Goal: Check status: Check status

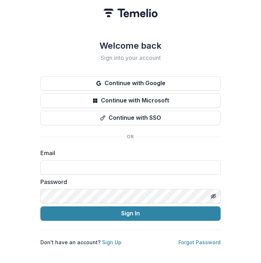
type input "**********"
click at [131, 210] on button "Sign In" at bounding box center [130, 213] width 180 height 14
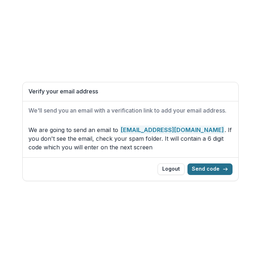
click at [210, 172] on button "Send code" at bounding box center [210, 170] width 45 height 12
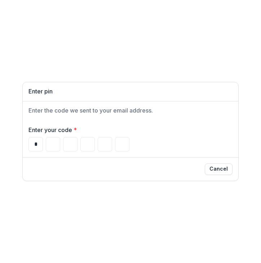
type input "*"
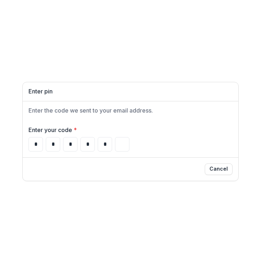
type input "*"
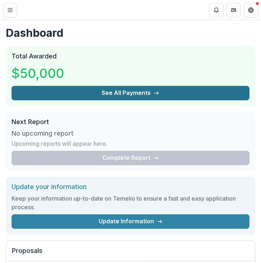
click at [134, 94] on button "See All Payments" at bounding box center [131, 93] width 238 height 14
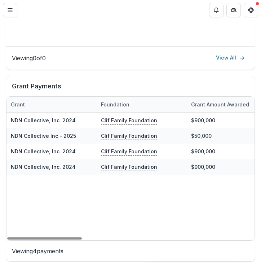
scroll to position [484, 0]
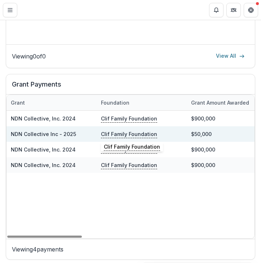
click at [132, 130] on p "Clif Family Foundation" at bounding box center [129, 134] width 56 height 8
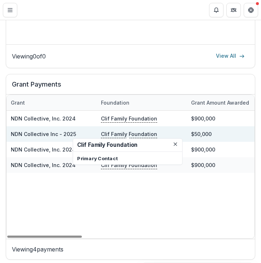
click at [197, 134] on div "$50,000" at bounding box center [232, 134] width 90 height 16
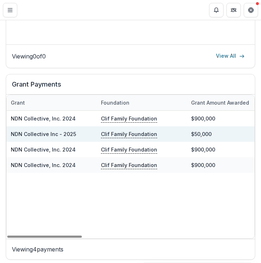
click at [200, 130] on div "$50,000" at bounding box center [232, 134] width 90 height 16
click at [114, 130] on p "Clif Family Foundation" at bounding box center [129, 134] width 56 height 8
click at [52, 131] on link "NDN Collective Inc - 2025" at bounding box center [43, 134] width 65 height 6
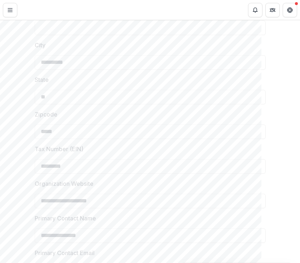
scroll to position [236, 0]
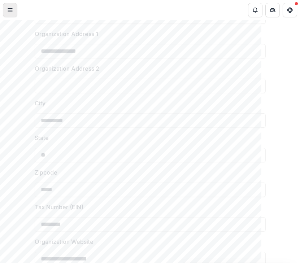
click at [9, 9] on icon "Toggle Menu" at bounding box center [10, 10] width 6 height 6
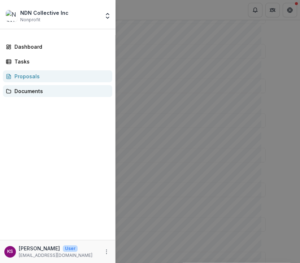
click at [23, 92] on div "Documents" at bounding box center [60, 91] width 92 height 8
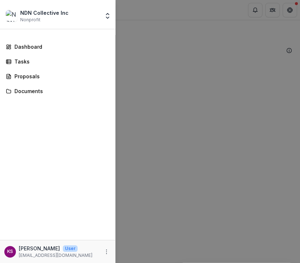
click at [164, 57] on div "NDN Collective Inc Nonprofit Team Settings Settings Dashboard Tasks Proposals D…" at bounding box center [150, 131] width 300 height 263
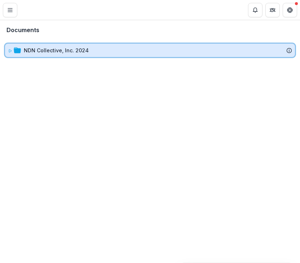
click at [127, 51] on div "NDN Collective, Inc. 2024" at bounding box center [158, 51] width 268 height 8
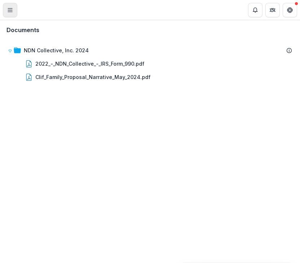
click at [9, 9] on icon "Toggle Menu" at bounding box center [10, 10] width 6 height 6
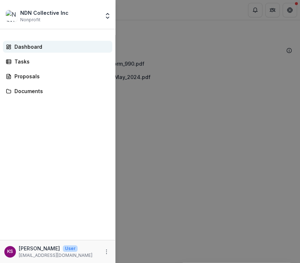
click at [16, 48] on div "Dashboard" at bounding box center [60, 47] width 92 height 8
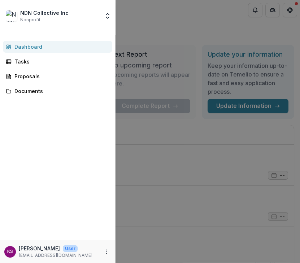
click at [147, 34] on div "NDN Collective Inc Nonprofit Team Settings Settings Dashboard Tasks Proposals D…" at bounding box center [150, 131] width 300 height 263
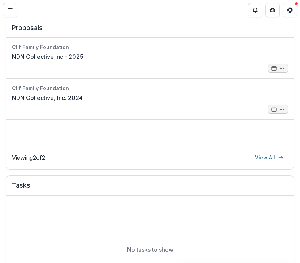
scroll to position [8, 0]
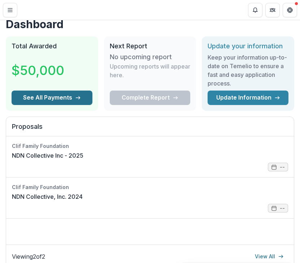
click at [67, 99] on button "See All Payments" at bounding box center [52, 98] width 81 height 14
